Goal: Information Seeking & Learning: Learn about a topic

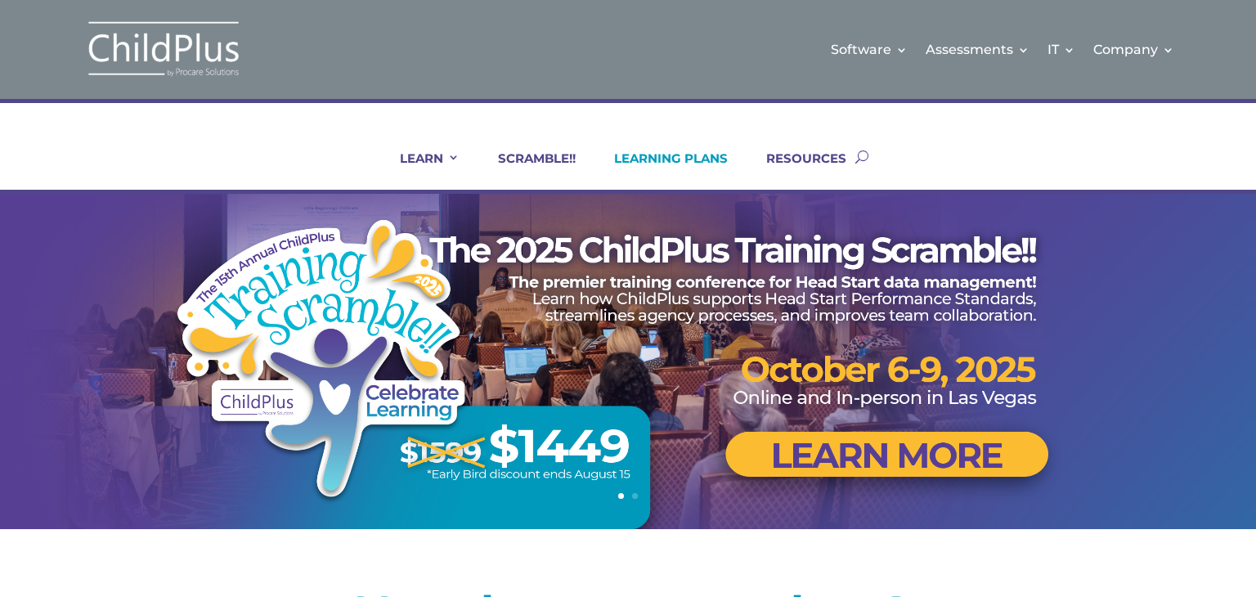
click at [690, 167] on link "LEARNING PLANS" at bounding box center [661, 169] width 134 height 39
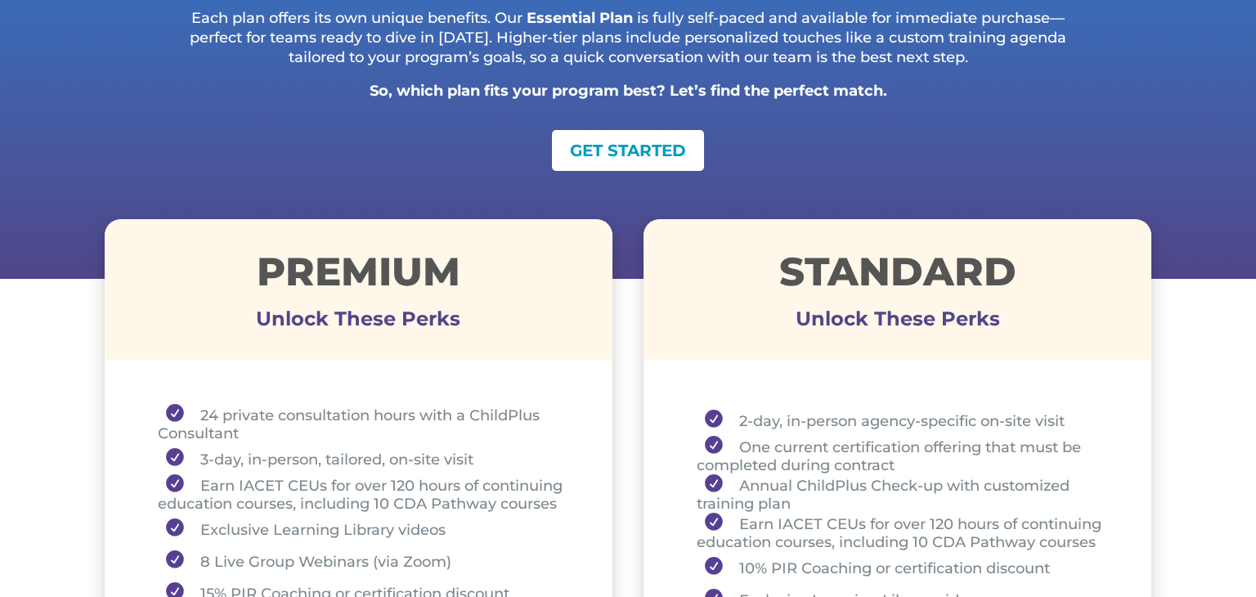
scroll to position [419, 0]
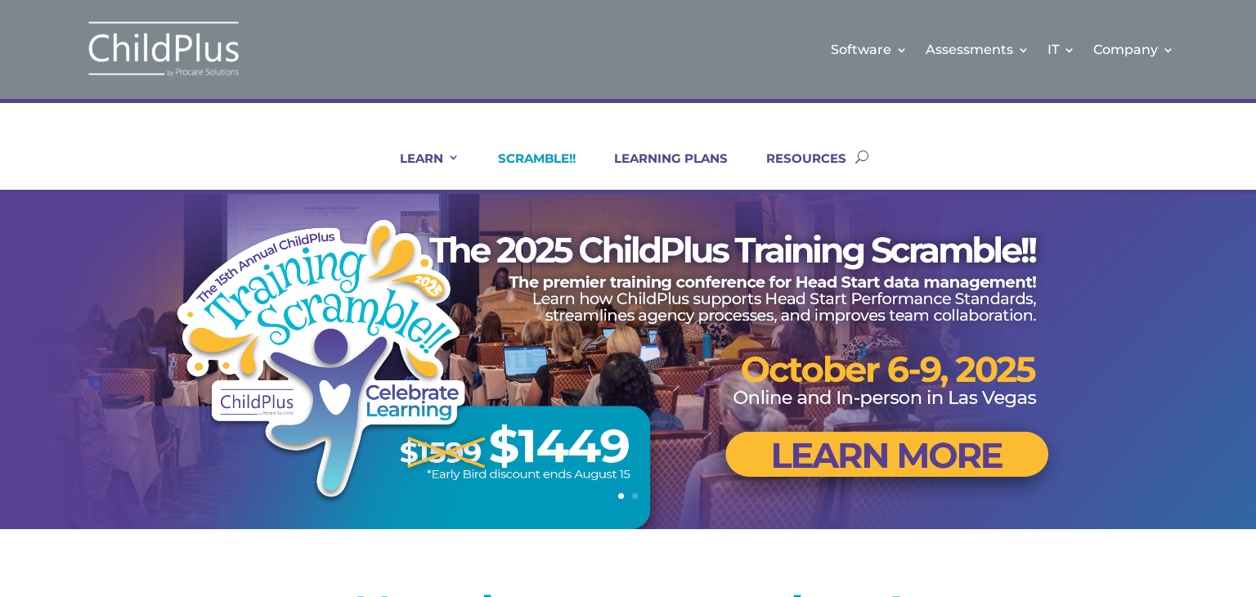
click at [534, 155] on link "SCRAMBLE!!" at bounding box center [527, 169] width 98 height 39
